Goal: Task Accomplishment & Management: Manage account settings

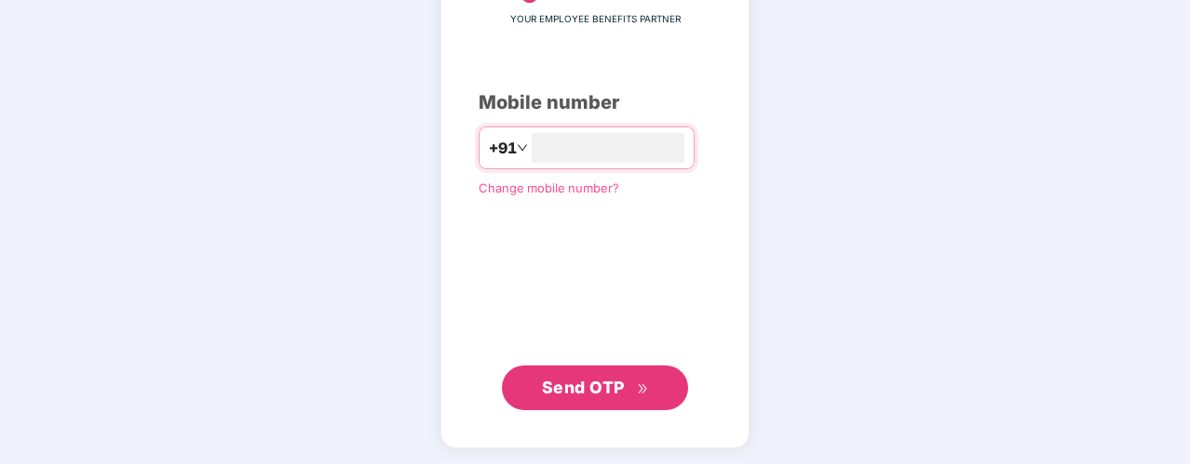
click at [562, 388] on span "Send OTP" at bounding box center [583, 388] width 83 height 20
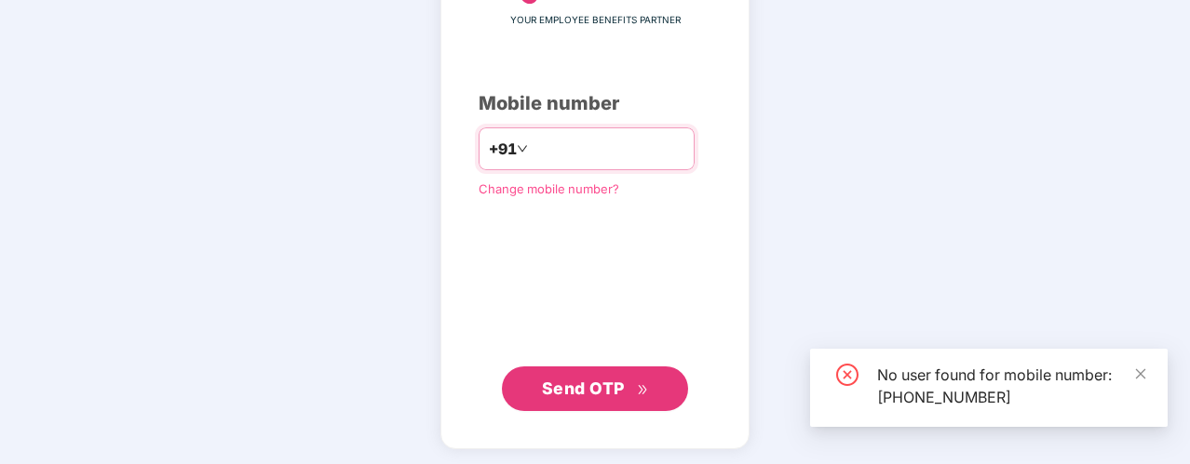
click at [632, 147] on input "**********" at bounding box center [607, 149] width 153 height 30
type input "**********"
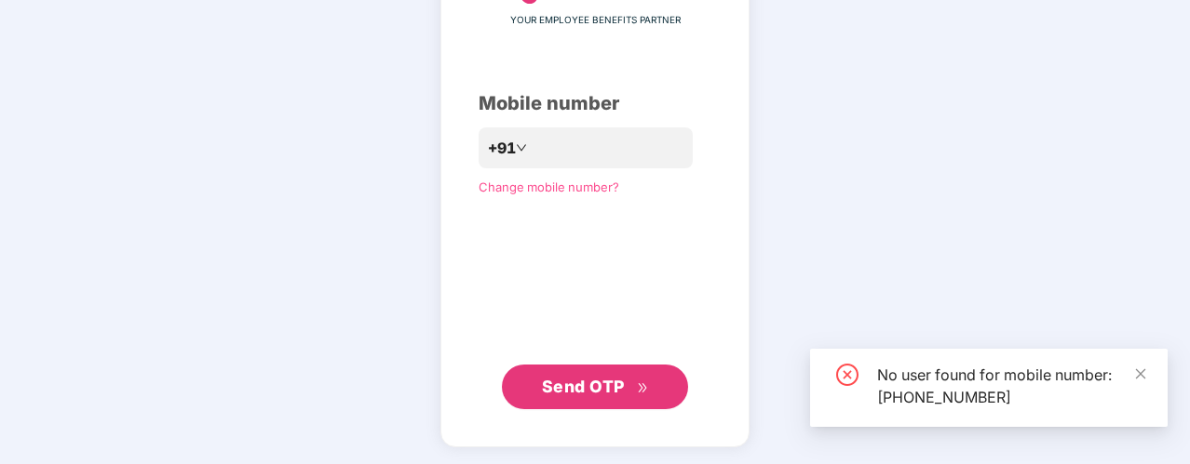
click at [577, 372] on button "Send OTP" at bounding box center [595, 387] width 186 height 45
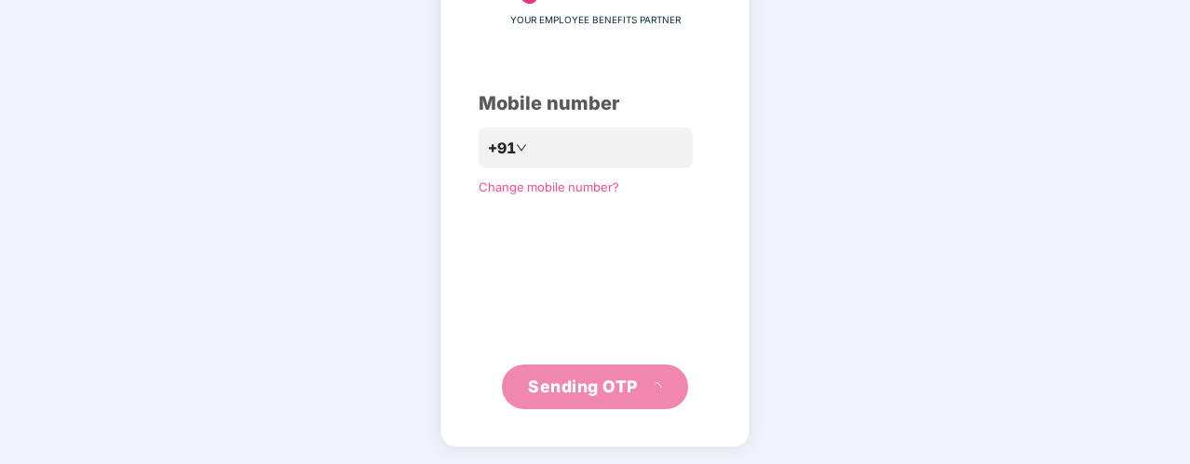
scroll to position [141, 0]
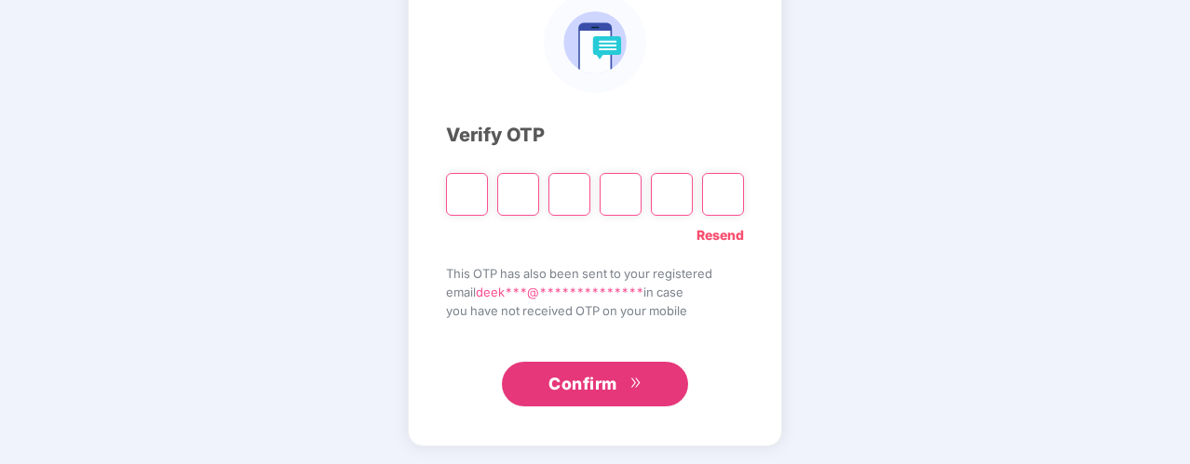
click at [469, 200] on input "Please enter verification code. Digit 1" at bounding box center [467, 194] width 42 height 43
type input "*"
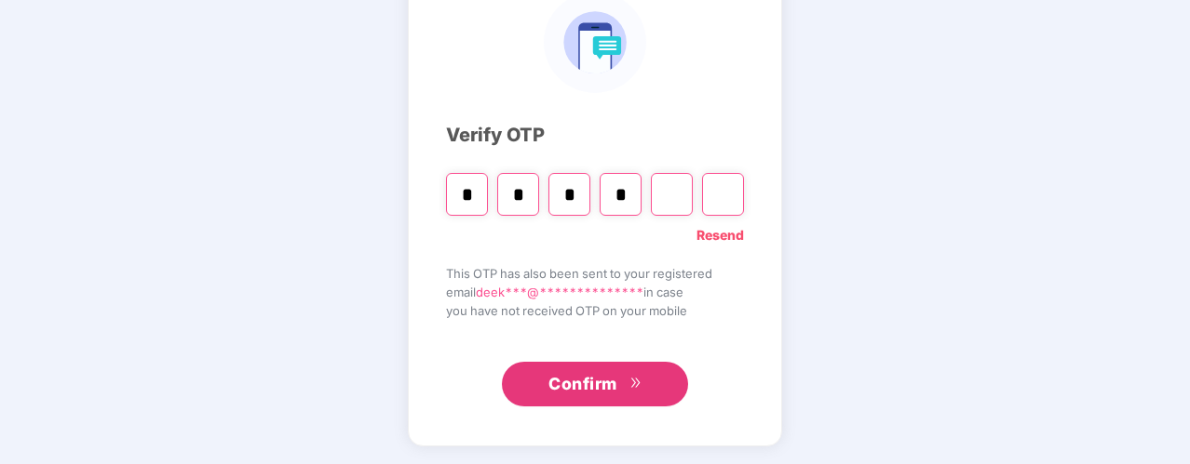
type input "*"
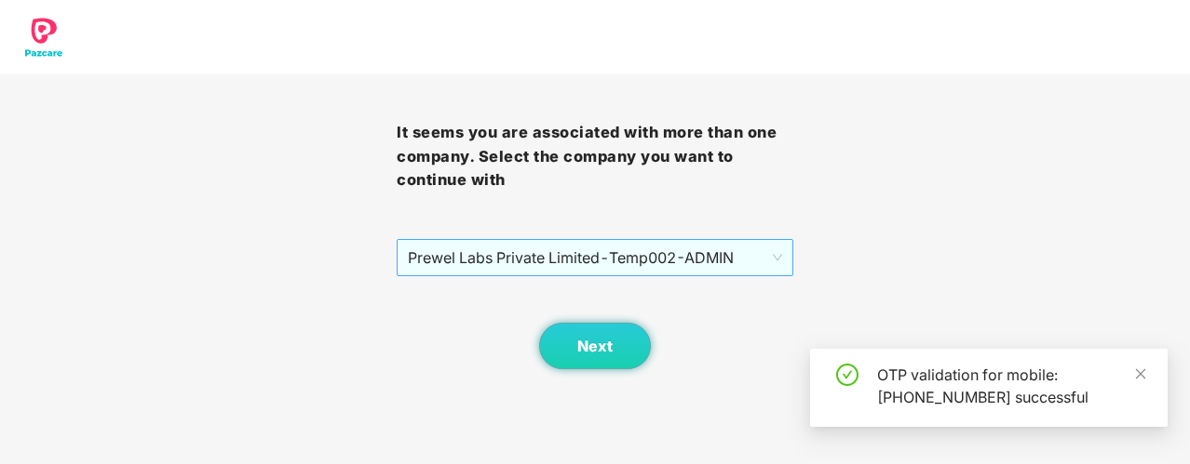
click at [737, 249] on span "Prewel Labs Private Limited - Temp002 - ADMIN" at bounding box center [595, 257] width 374 height 35
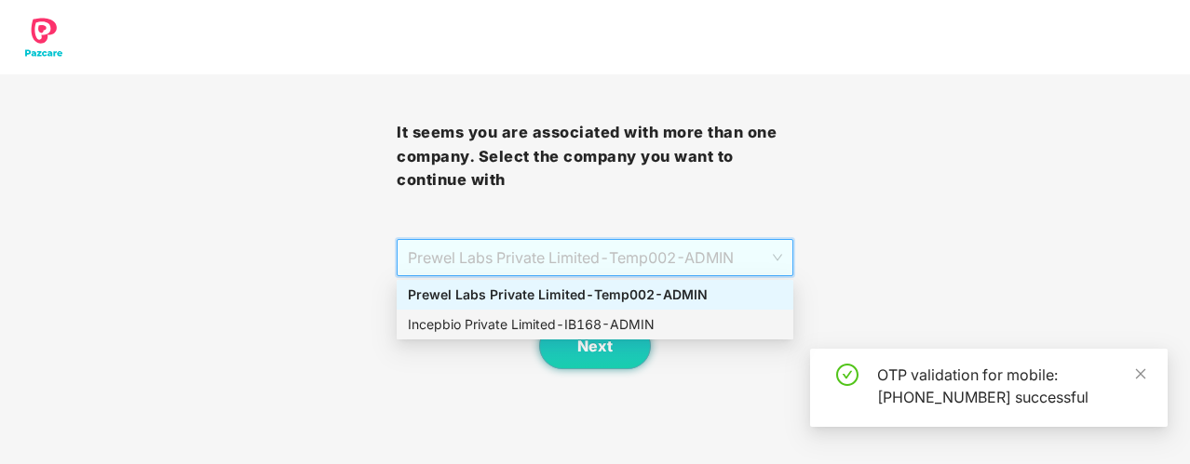
click at [620, 320] on div "Incepbio Private Limited - IB168 - ADMIN" at bounding box center [595, 325] width 374 height 20
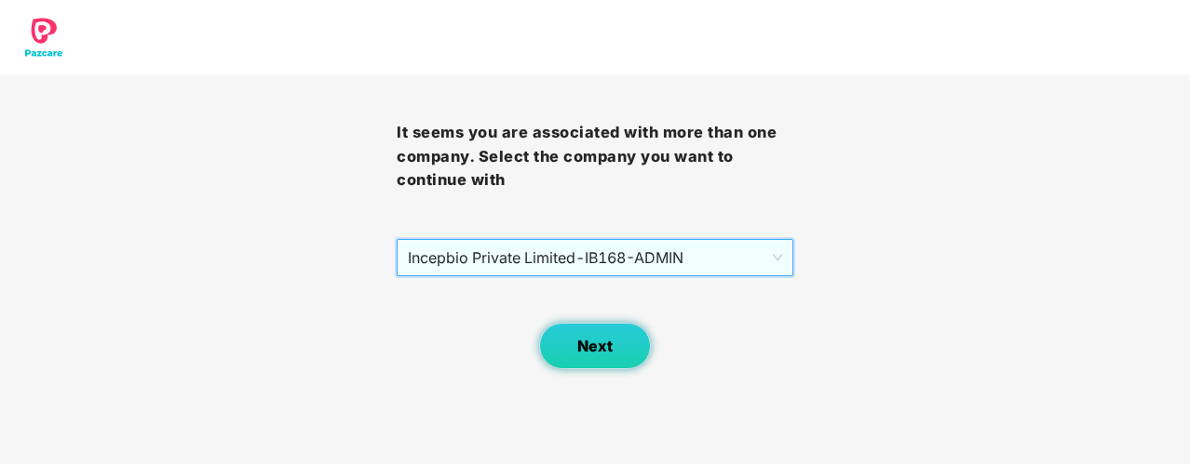
click at [609, 344] on span "Next" at bounding box center [594, 347] width 35 height 18
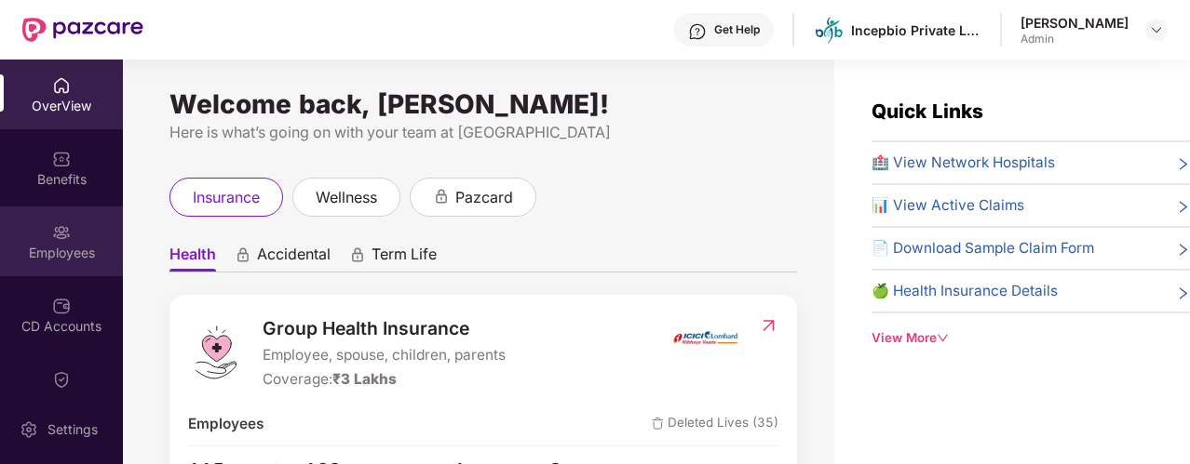
click at [61, 238] on img at bounding box center [61, 232] width 19 height 19
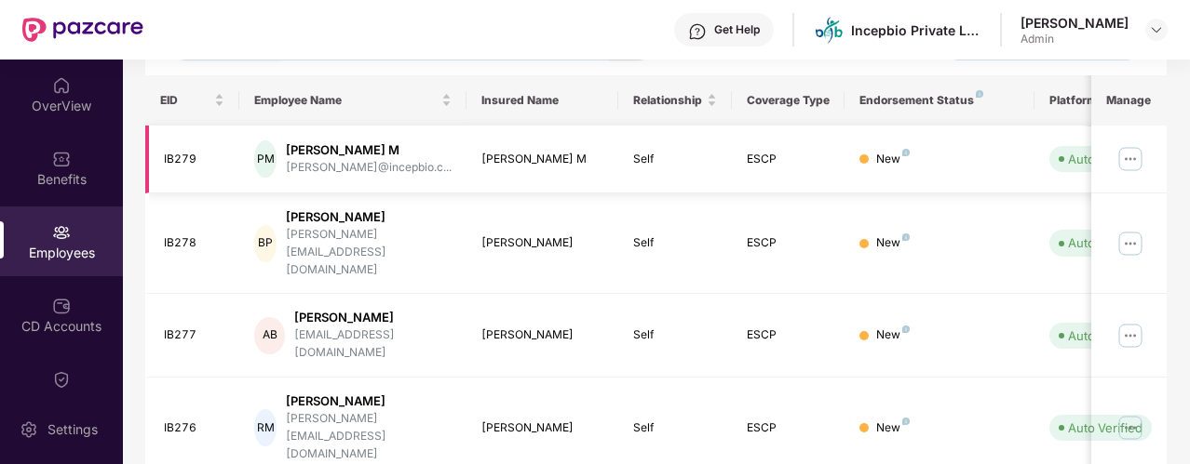
scroll to position [186, 0]
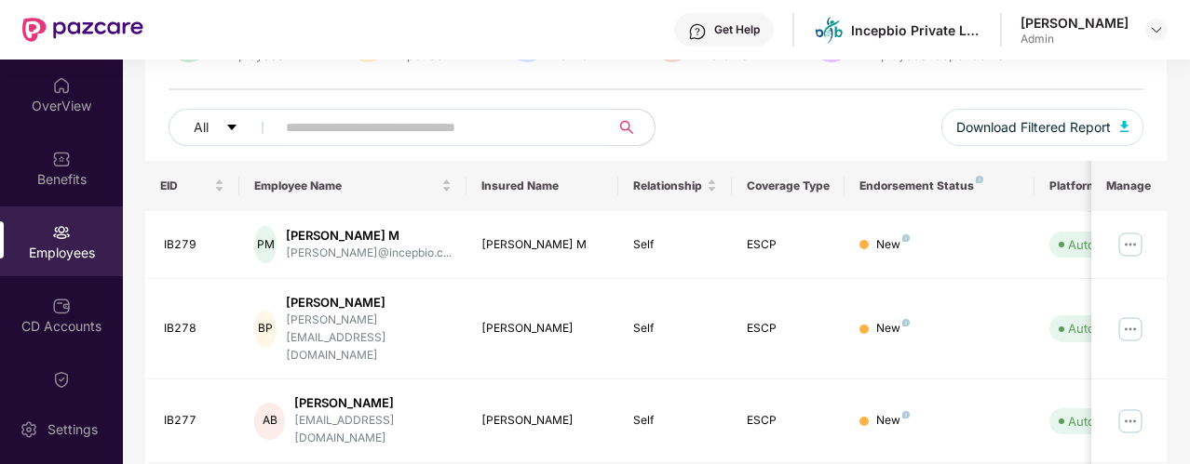
click at [335, 114] on input "text" at bounding box center [435, 128] width 299 height 28
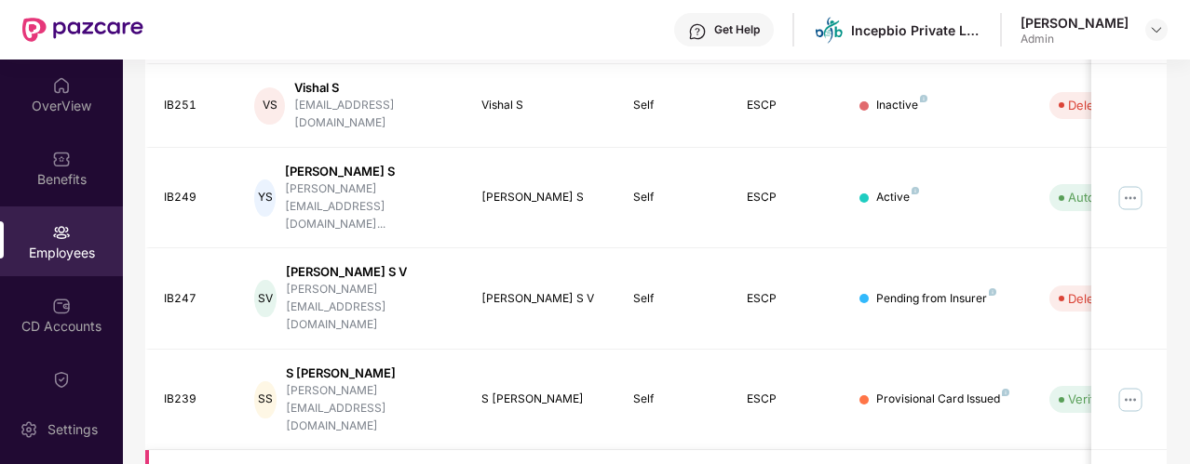
scroll to position [558, 0]
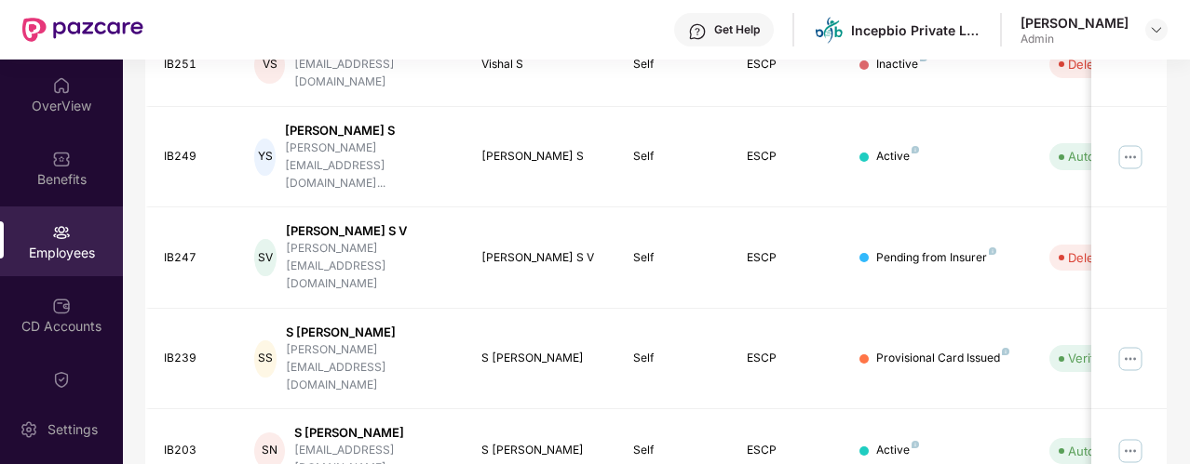
type input "*"
click at [52, 237] on img at bounding box center [61, 232] width 19 height 19
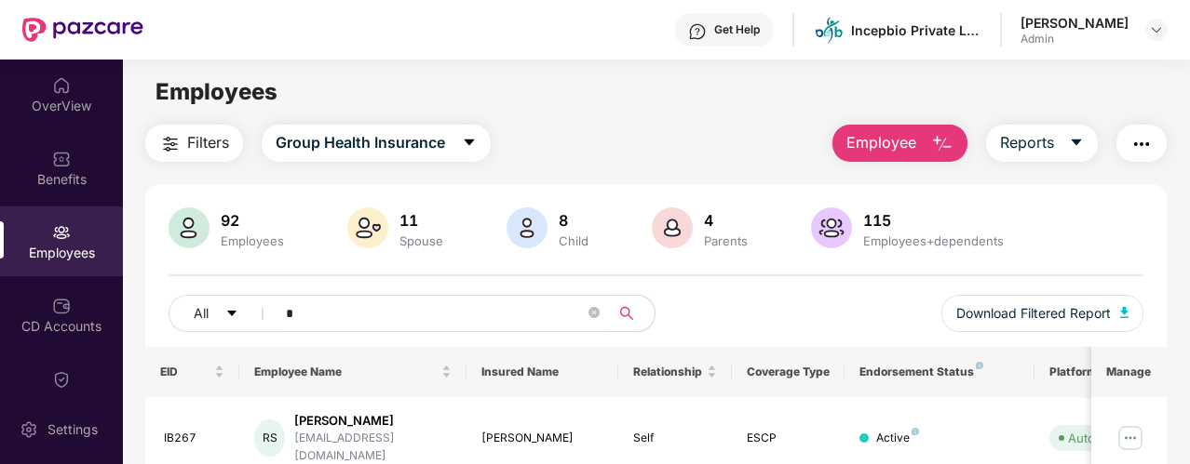
click at [326, 323] on input "*" at bounding box center [435, 314] width 299 height 28
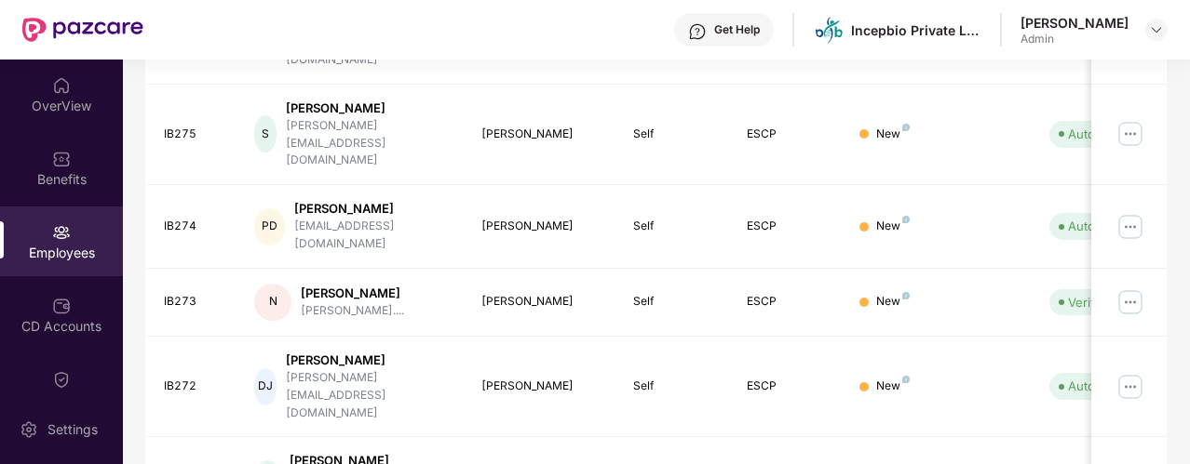
scroll to position [675, 0]
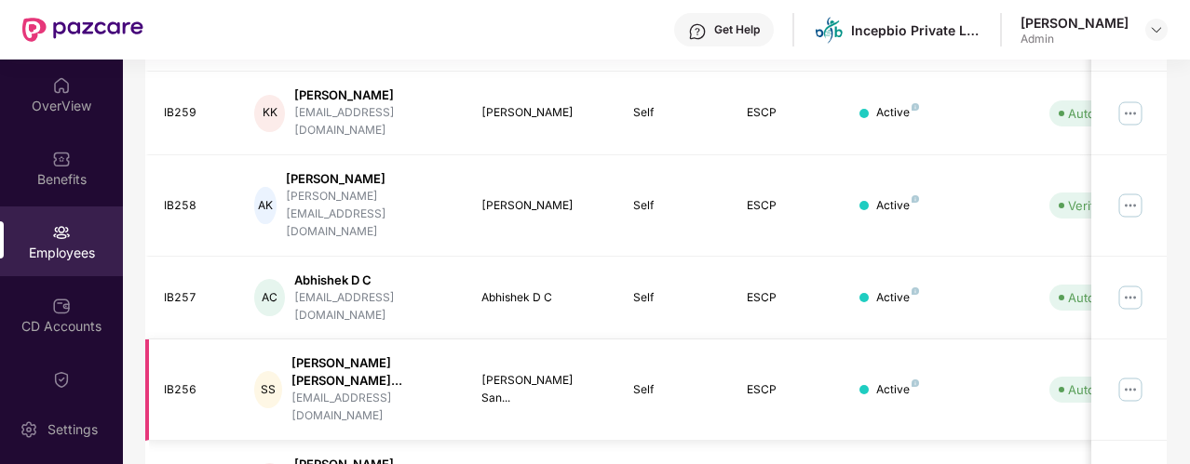
scroll to position [489, 0]
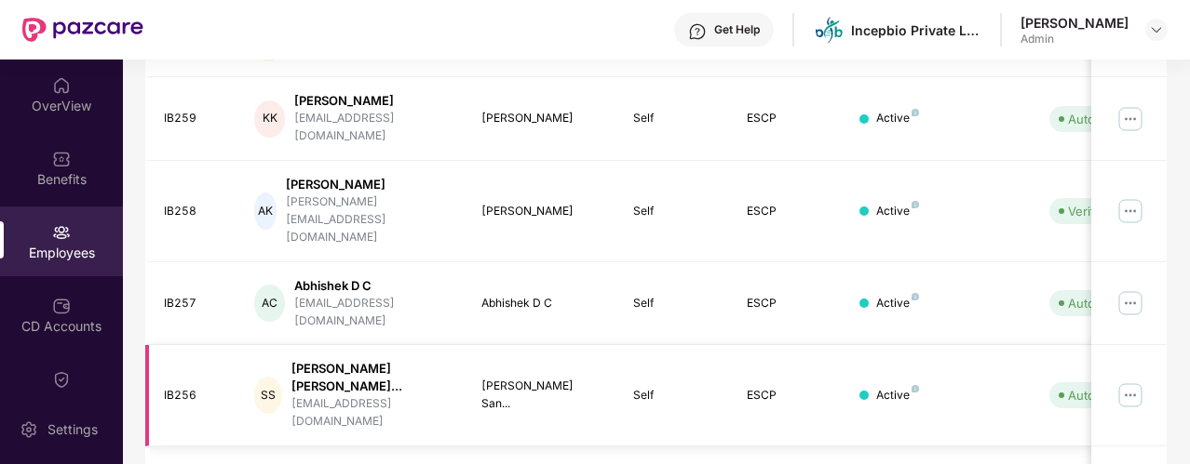
click at [1128, 381] on img at bounding box center [1130, 396] width 30 height 30
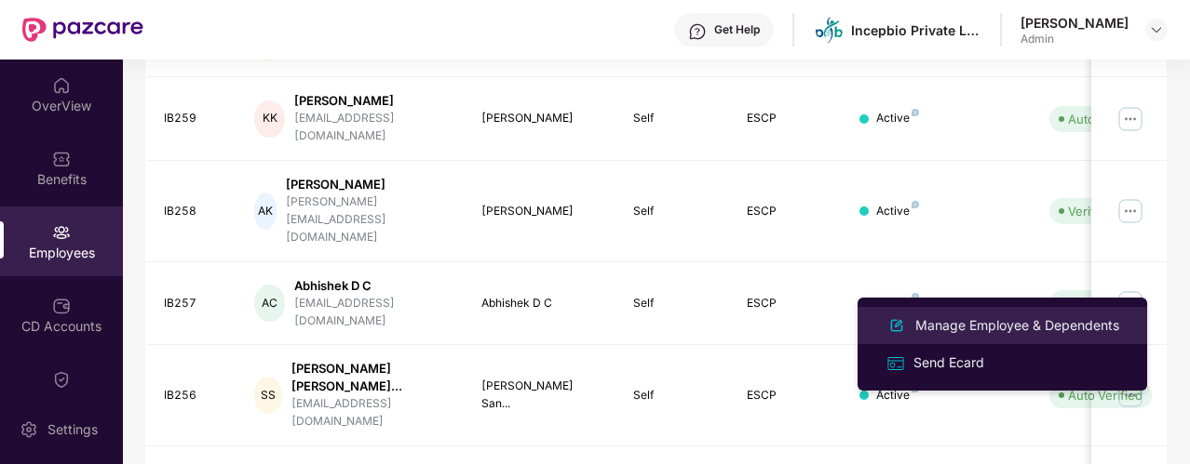
click at [959, 319] on div "Manage Employee & Dependents" at bounding box center [1016, 326] width 211 height 20
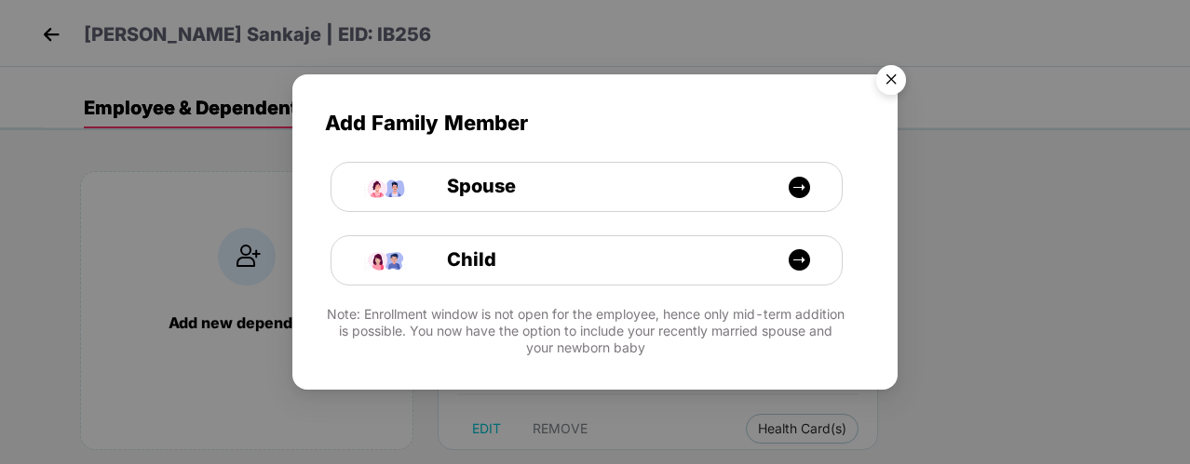
click at [897, 77] on img "Close" at bounding box center [891, 83] width 52 height 52
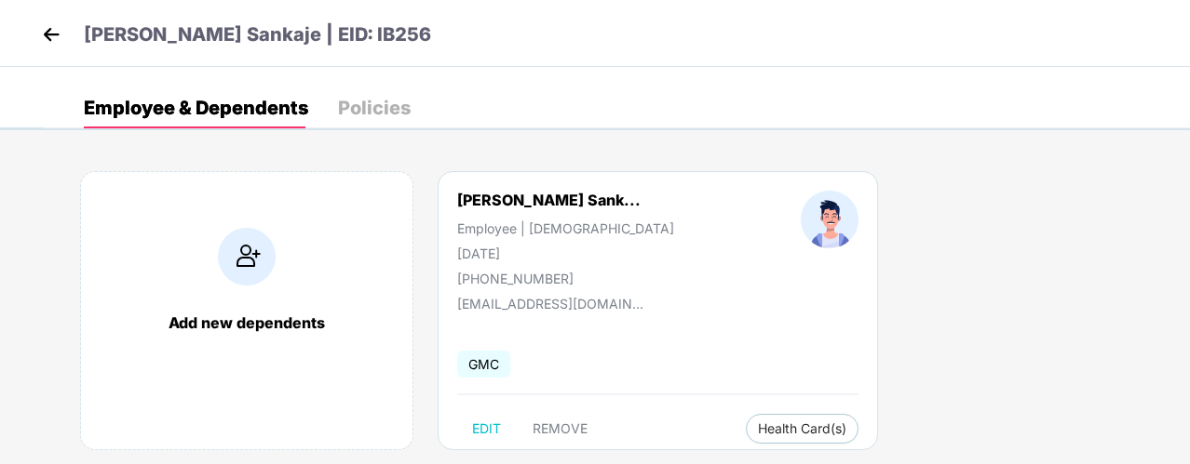
scroll to position [32, 0]
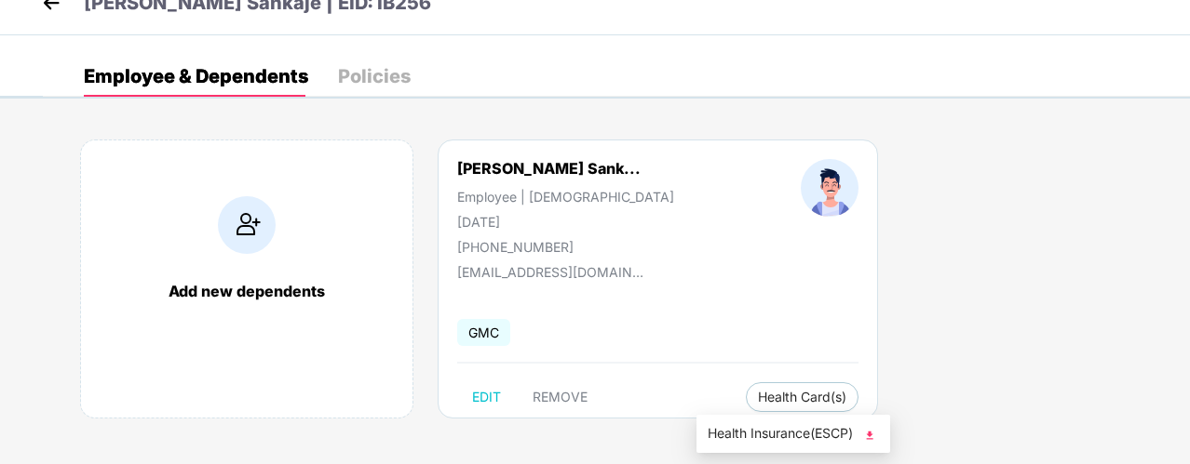
click at [871, 437] on img at bounding box center [869, 435] width 19 height 19
click at [746, 404] on button "Health Card(s)" at bounding box center [802, 398] width 113 height 30
click at [869, 432] on img at bounding box center [869, 435] width 19 height 19
click at [47, 4] on img at bounding box center [51, 3] width 28 height 28
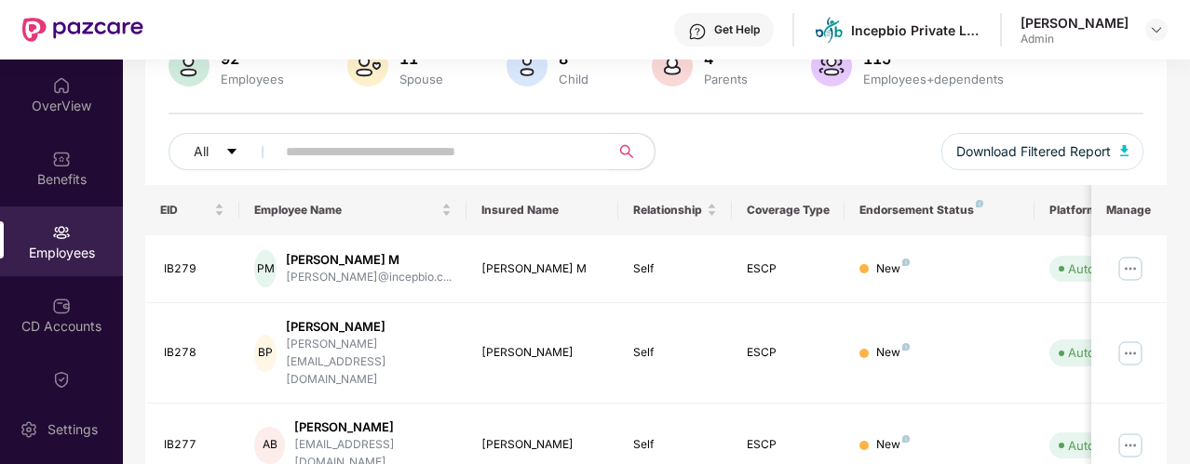
scroll to position [279, 0]
